Goal: Task Accomplishment & Management: Complete application form

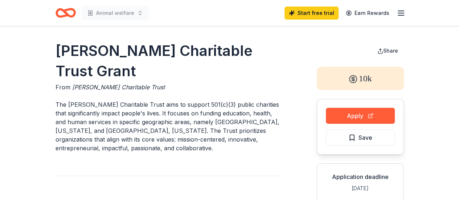
click at [66, 12] on icon "Home" at bounding box center [66, 12] width 20 height 17
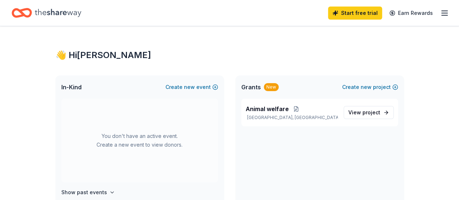
click at [440, 13] on icon "button" at bounding box center [444, 13] width 9 height 9
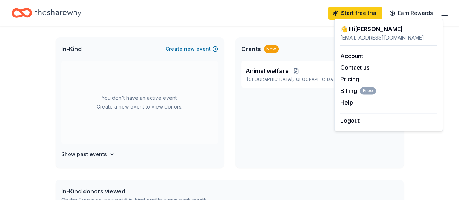
scroll to position [73, 0]
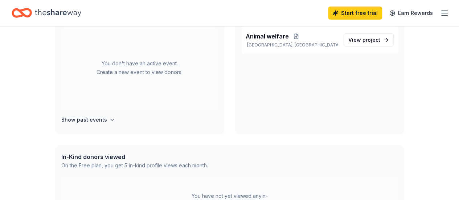
scroll to position [36, 0]
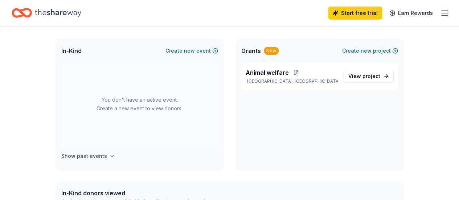
drag, startPoint x: 85, startPoint y: 156, endPoint x: 100, endPoint y: 153, distance: 15.2
click at [86, 155] on h4 "Show past events" at bounding box center [84, 156] width 46 height 9
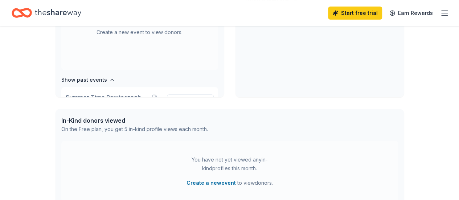
scroll to position [0, 0]
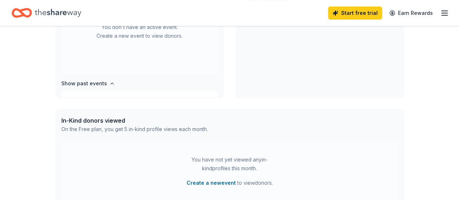
click at [440, 16] on icon "button" at bounding box center [444, 13] width 9 height 9
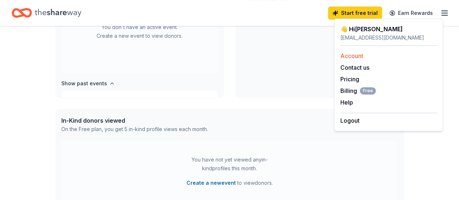
click at [345, 57] on link "Account" at bounding box center [351, 55] width 23 height 7
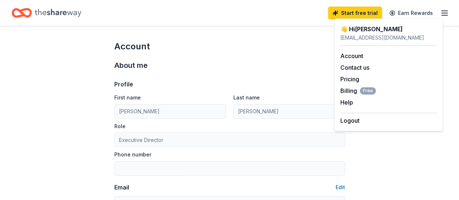
click at [277, 62] on div "About me" at bounding box center [229, 66] width 231 height 12
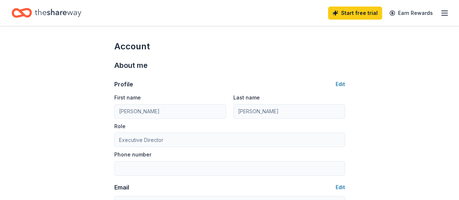
click at [71, 12] on icon "Home" at bounding box center [58, 12] width 46 height 15
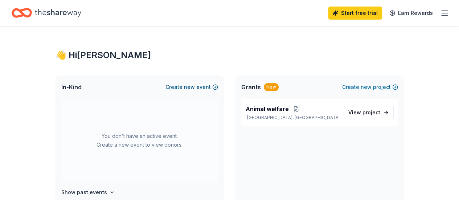
click at [184, 87] on button "Create new event" at bounding box center [191, 87] width 53 height 9
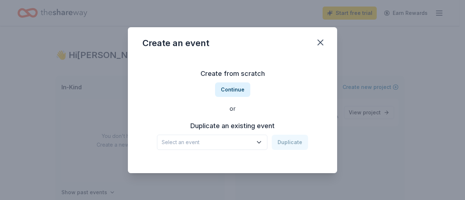
click at [261, 143] on icon "button" at bounding box center [258, 142] width 7 height 7
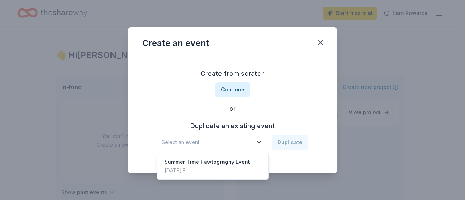
click at [281, 97] on div "Create from scratch Continue or Duplicate an existing event Select an event Dup…" at bounding box center [232, 108] width 180 height 105
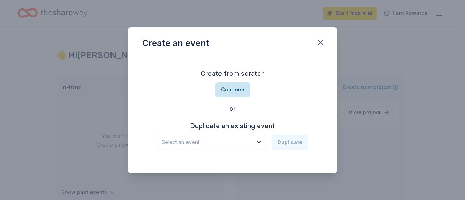
click at [235, 91] on button "Continue" at bounding box center [232, 89] width 35 height 15
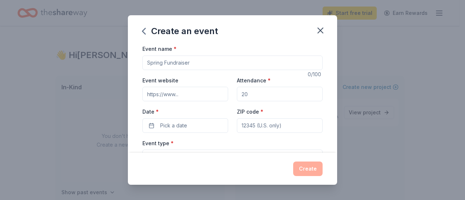
click at [196, 64] on input "Event name *" at bounding box center [232, 63] width 180 height 15
type input "Blessing Of The Pets"
click at [246, 95] on input "Attendance *" at bounding box center [280, 94] width 86 height 15
click at [263, 94] on input "Attendance *" at bounding box center [280, 94] width 86 height 15
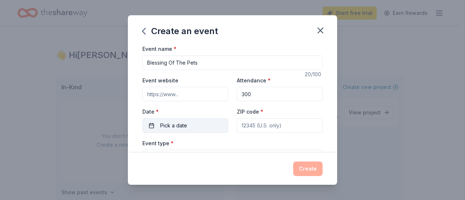
type input "300"
click at [206, 125] on button "Pick a date" at bounding box center [185, 125] width 86 height 15
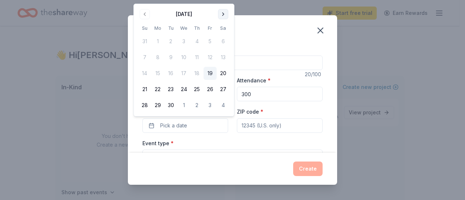
click at [224, 15] on button "Go to next month" at bounding box center [223, 14] width 10 height 10
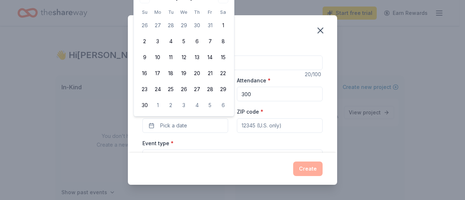
click at [26, 137] on div "Create an event Event name * Blessing Of The Pets 20 /100 Event website Attenda…" at bounding box center [232, 100] width 465 height 200
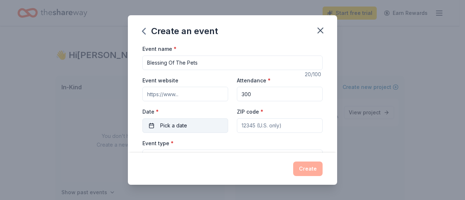
click at [178, 126] on span "Pick a date" at bounding box center [173, 125] width 27 height 9
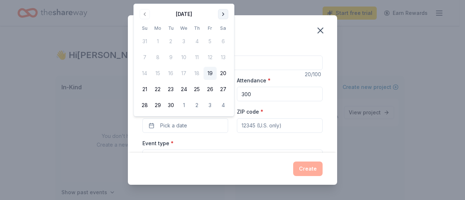
click at [221, 15] on button "Go to next month" at bounding box center [223, 14] width 10 height 10
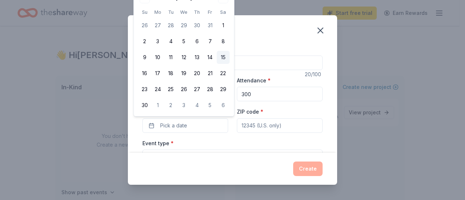
click at [225, 57] on button "15" at bounding box center [222, 57] width 13 height 13
click at [401, 58] on div "Create an event Event name * Blessing Of The Pets 20 /100 Event website Attenda…" at bounding box center [232, 100] width 465 height 200
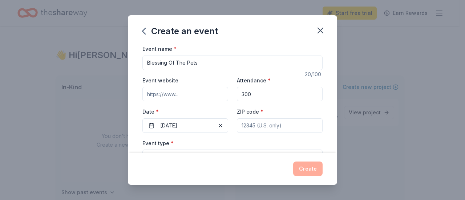
click at [246, 127] on input "ZIP code *" at bounding box center [280, 125] width 86 height 15
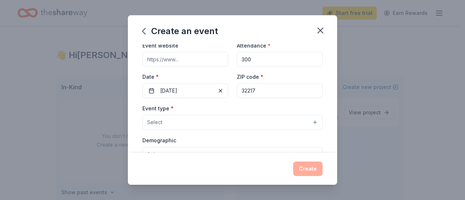
scroll to position [73, 0]
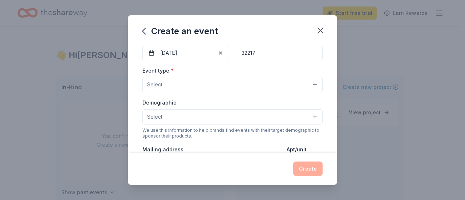
type input "32217"
click at [308, 83] on button "Select" at bounding box center [232, 84] width 180 height 15
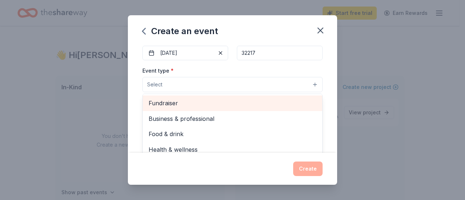
click at [184, 106] on span "Fundraiser" at bounding box center [232, 102] width 168 height 9
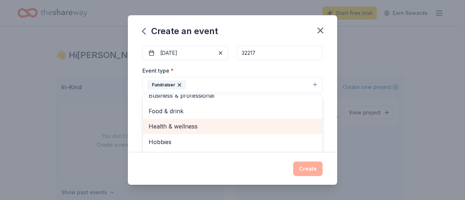
scroll to position [0, 0]
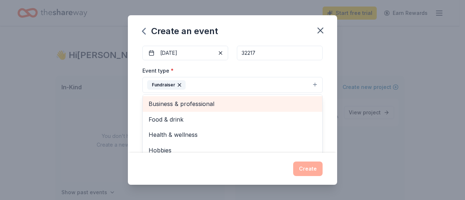
click at [205, 105] on span "Business & professional" at bounding box center [232, 103] width 168 height 9
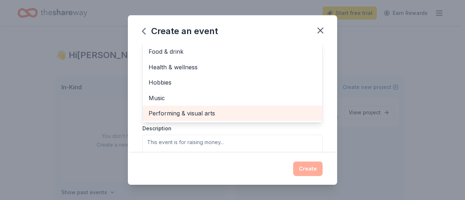
scroll to position [109, 0]
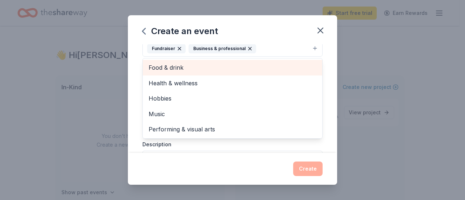
click at [175, 69] on span "Food & drink" at bounding box center [232, 67] width 168 height 9
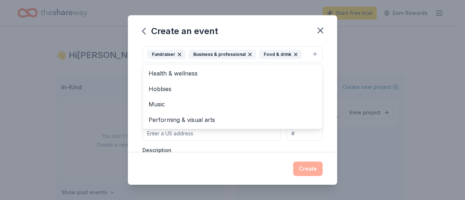
scroll to position [36, 0]
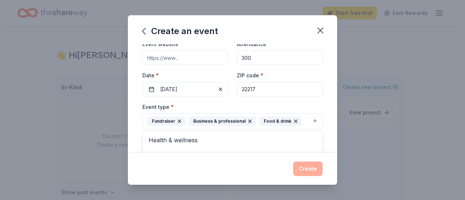
click at [292, 119] on icon "button" at bounding box center [295, 121] width 6 height 6
click at [247, 120] on icon "button" at bounding box center [250, 121] width 6 height 6
click at [178, 121] on icon "button" at bounding box center [179, 121] width 3 height 3
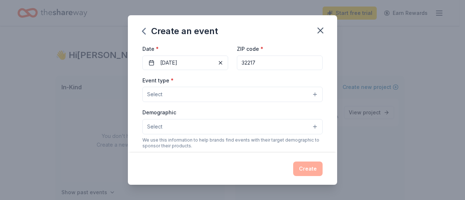
scroll to position [73, 0]
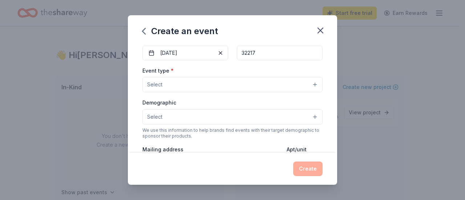
click at [310, 85] on button "Select" at bounding box center [232, 84] width 180 height 15
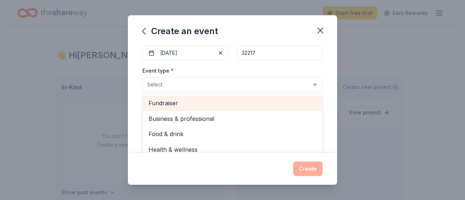
click at [183, 105] on span "Fundraiser" at bounding box center [232, 102] width 168 height 9
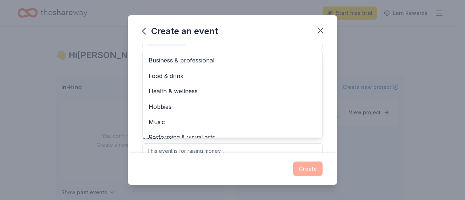
scroll to position [131, 0]
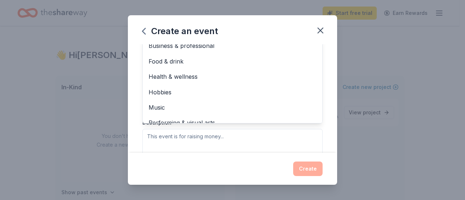
click at [324, 129] on div "Event name * Blessing Of The Pets 20 /100 Event website Attendance * 300 Date *…" at bounding box center [232, 98] width 209 height 109
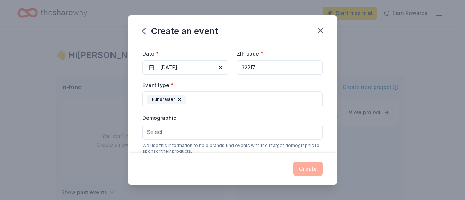
scroll to position [94, 0]
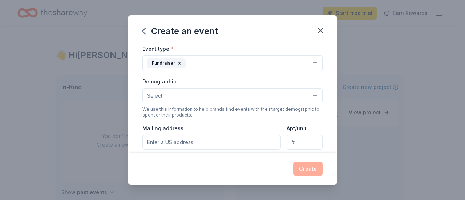
click at [310, 95] on button "Select" at bounding box center [232, 95] width 180 height 15
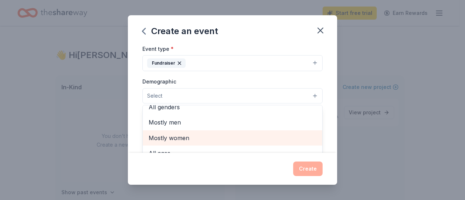
scroll to position [0, 0]
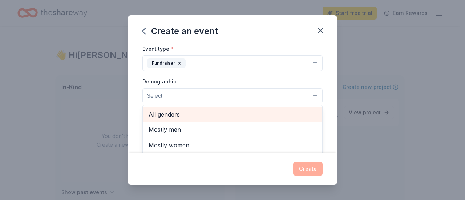
click at [176, 112] on span "All genders" at bounding box center [232, 114] width 168 height 9
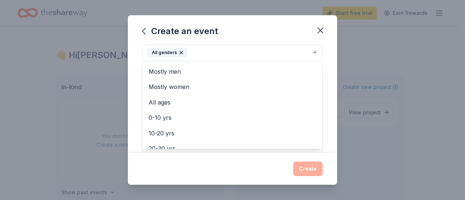
click at [325, 144] on div "Event name * Blessing Of The Pets 20 /100 Event website Attendance * 300 Date *…" at bounding box center [232, 98] width 209 height 109
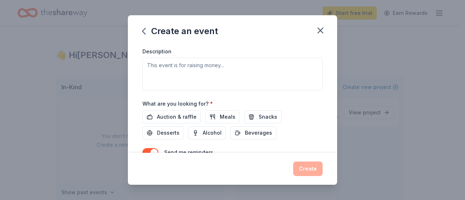
scroll to position [210, 0]
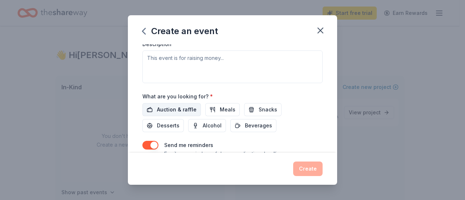
click at [176, 107] on span "Auction & raffle" at bounding box center [177, 109] width 40 height 9
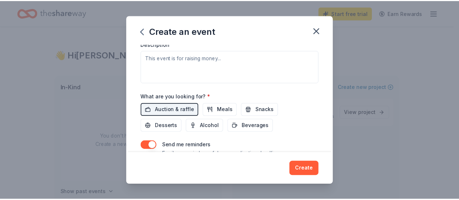
scroll to position [237, 0]
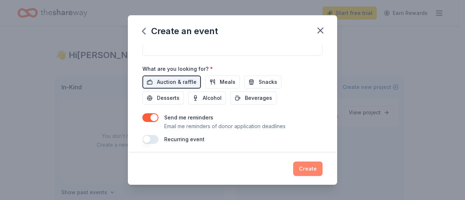
click at [308, 168] on button "Create" at bounding box center [307, 168] width 29 height 15
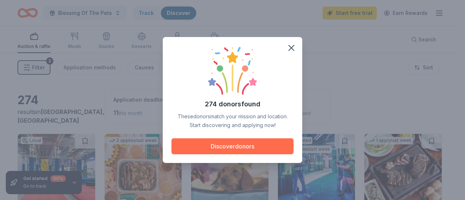
click at [225, 147] on button "Discover donors" at bounding box center [232, 146] width 122 height 16
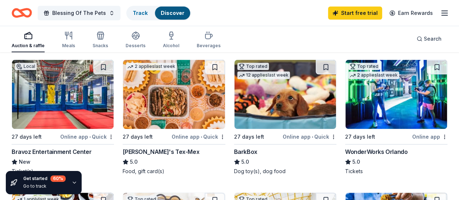
scroll to position [87, 0]
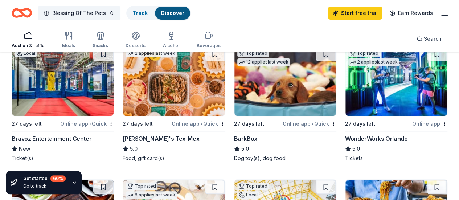
click at [234, 103] on img at bounding box center [285, 81] width 102 height 69
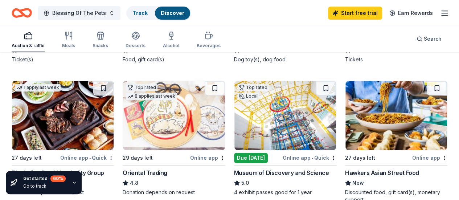
scroll to position [196, 0]
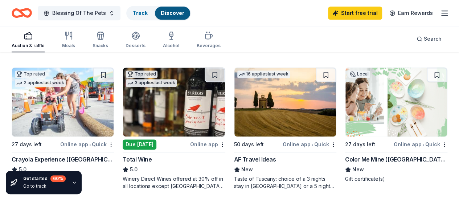
scroll to position [486, 0]
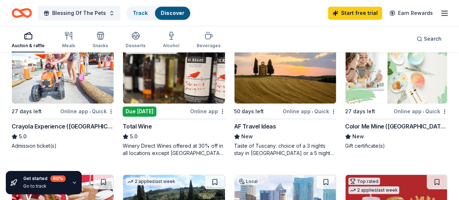
scroll to position [523, 0]
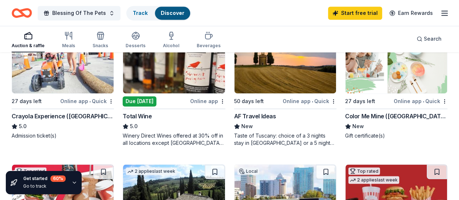
click at [345, 79] on img at bounding box center [396, 58] width 102 height 69
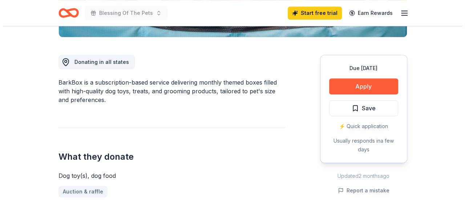
scroll to position [181, 0]
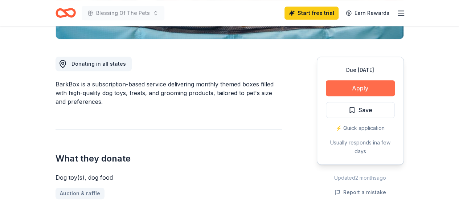
click at [365, 89] on button "Apply" at bounding box center [360, 88] width 69 height 16
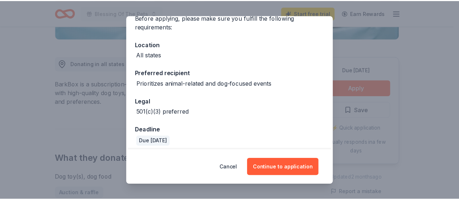
scroll to position [67, 0]
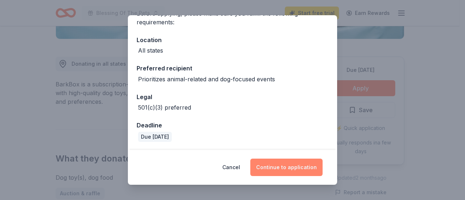
click at [296, 166] on button "Continue to application" at bounding box center [286, 167] width 72 height 17
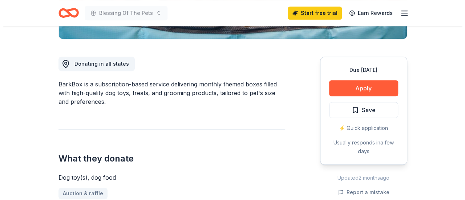
scroll to position [0, 0]
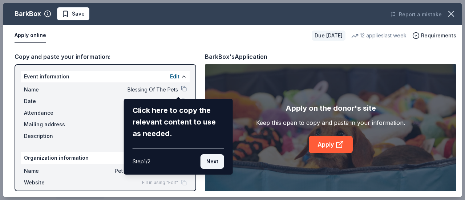
click at [209, 161] on button "Next" at bounding box center [212, 161] width 24 height 15
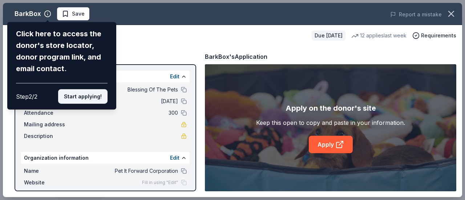
click at [90, 96] on button "Start applying!" at bounding box center [82, 96] width 49 height 15
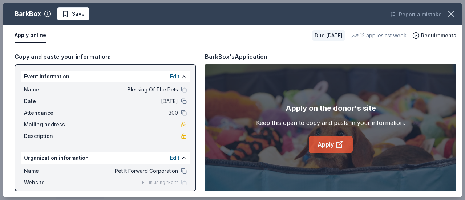
click at [328, 143] on link "Apply" at bounding box center [330, 144] width 44 height 17
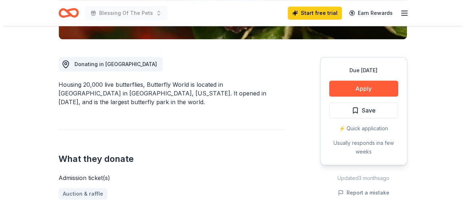
scroll to position [181, 0]
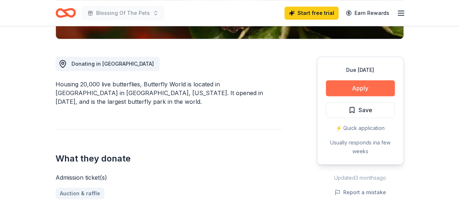
click at [357, 88] on button "Apply" at bounding box center [360, 88] width 69 height 16
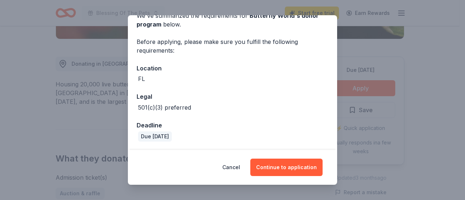
scroll to position [39, 0]
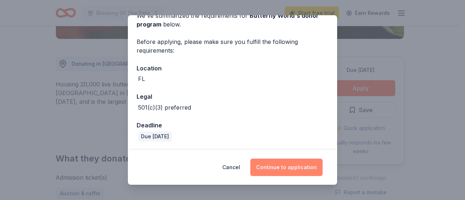
click at [275, 171] on button "Continue to application" at bounding box center [286, 167] width 72 height 17
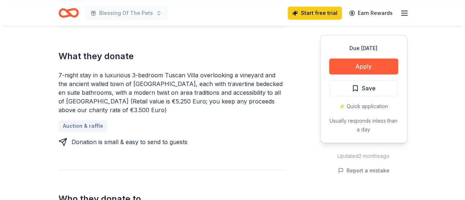
scroll to position [254, 0]
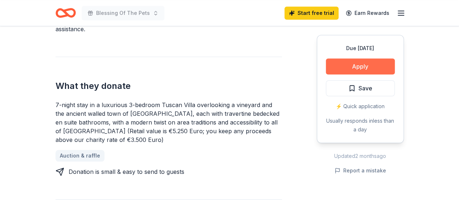
click at [348, 65] on button "Apply" at bounding box center [360, 66] width 69 height 16
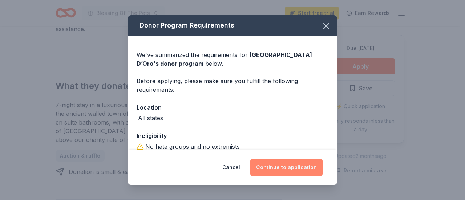
click at [275, 163] on button "Continue to application" at bounding box center [286, 167] width 72 height 17
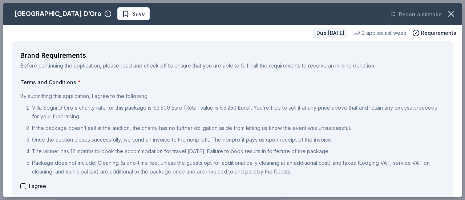
scroll to position [0, 0]
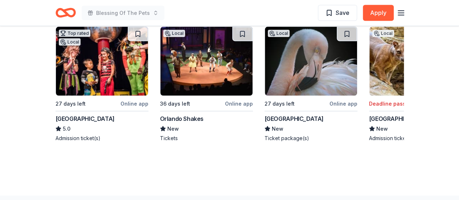
scroll to position [653, 0]
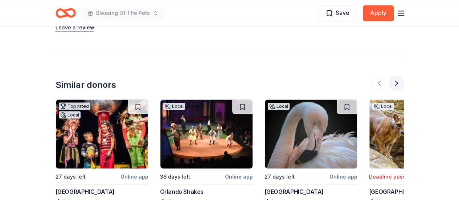
click at [395, 83] on button at bounding box center [396, 83] width 15 height 15
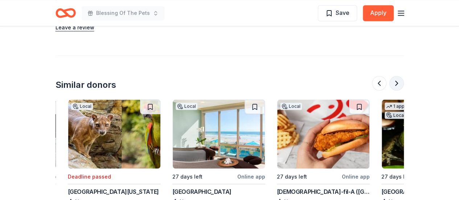
scroll to position [0, 314]
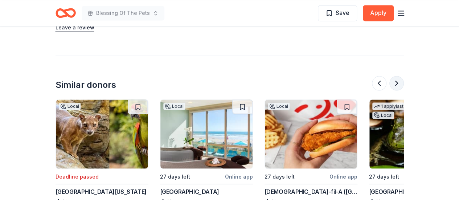
click at [395, 83] on button at bounding box center [396, 83] width 15 height 15
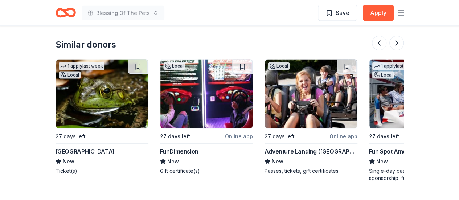
scroll to position [697, 0]
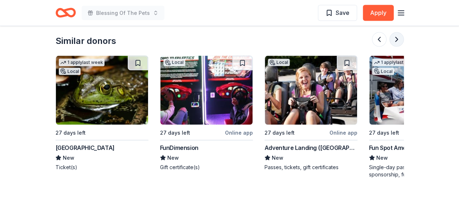
click at [397, 42] on button at bounding box center [396, 39] width 15 height 15
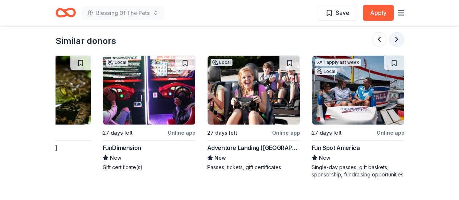
scroll to position [0, 685]
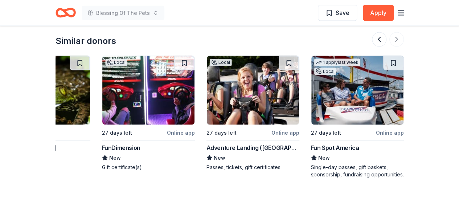
click at [329, 146] on div "Fun Spot America" at bounding box center [335, 147] width 48 height 9
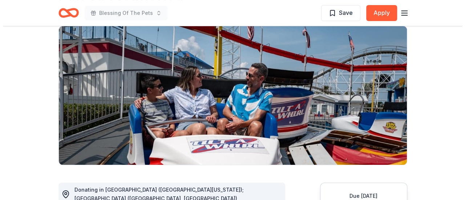
scroll to position [145, 0]
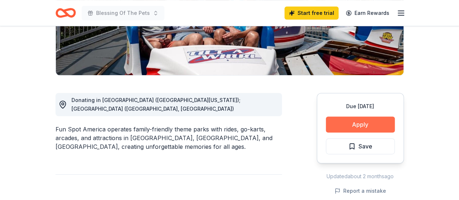
click at [363, 123] on button "Apply" at bounding box center [360, 124] width 69 height 16
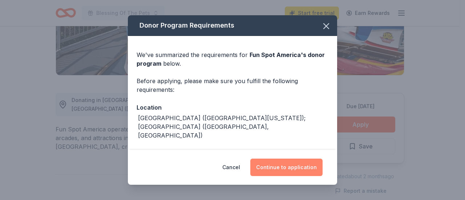
click at [294, 167] on button "Continue to application" at bounding box center [286, 167] width 72 height 17
